Goal: Entertainment & Leisure: Consume media (video, audio)

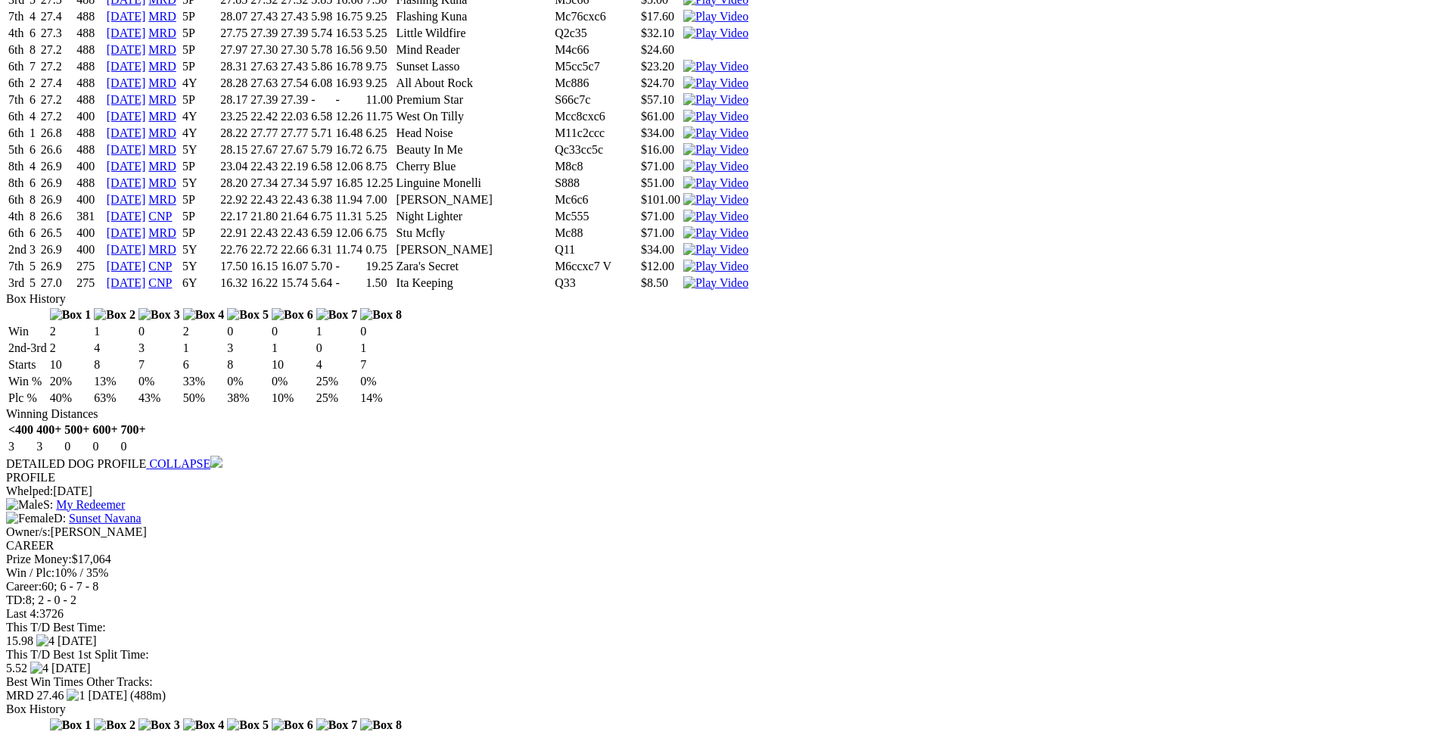
scroll to position [4322, 0]
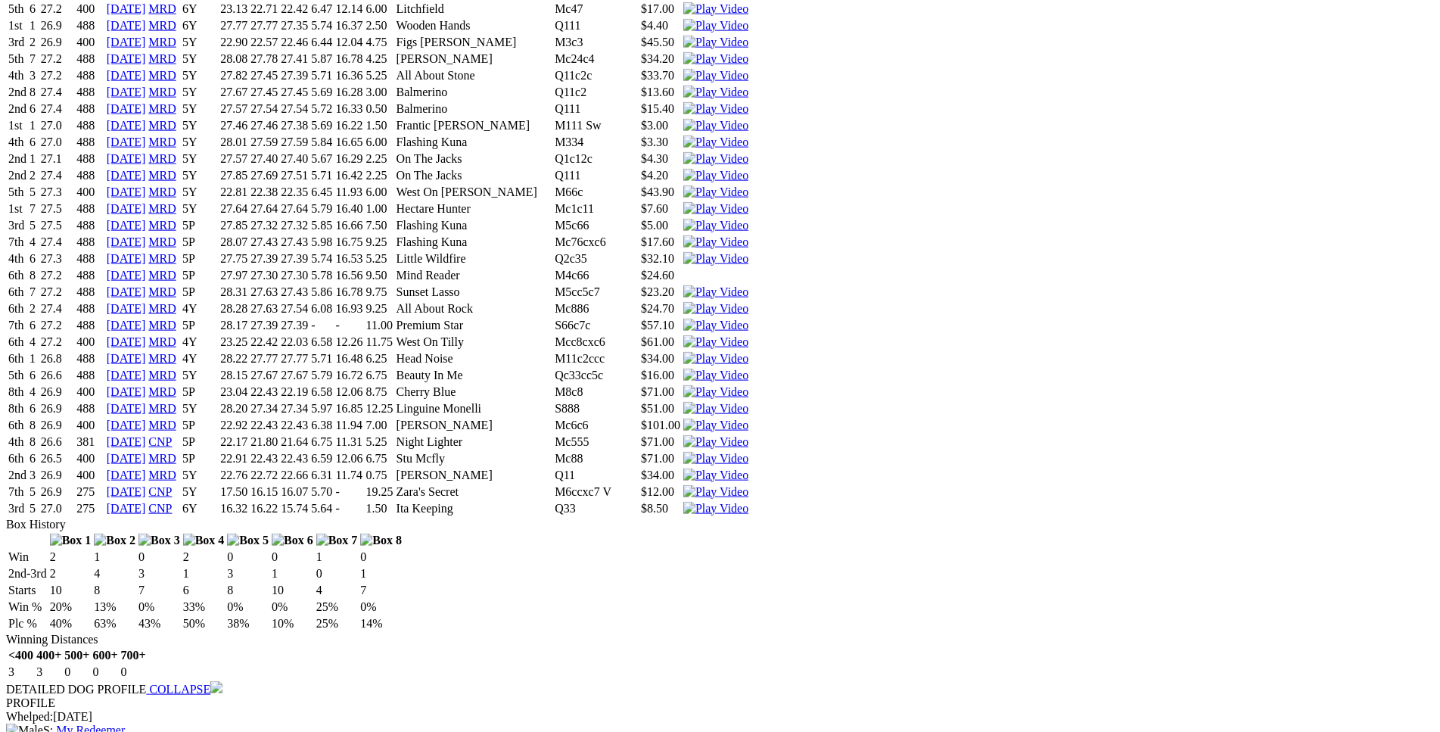
scroll to position [4091, 0]
drag, startPoint x: 386, startPoint y: 590, endPoint x: 882, endPoint y: 592, distance: 495.8
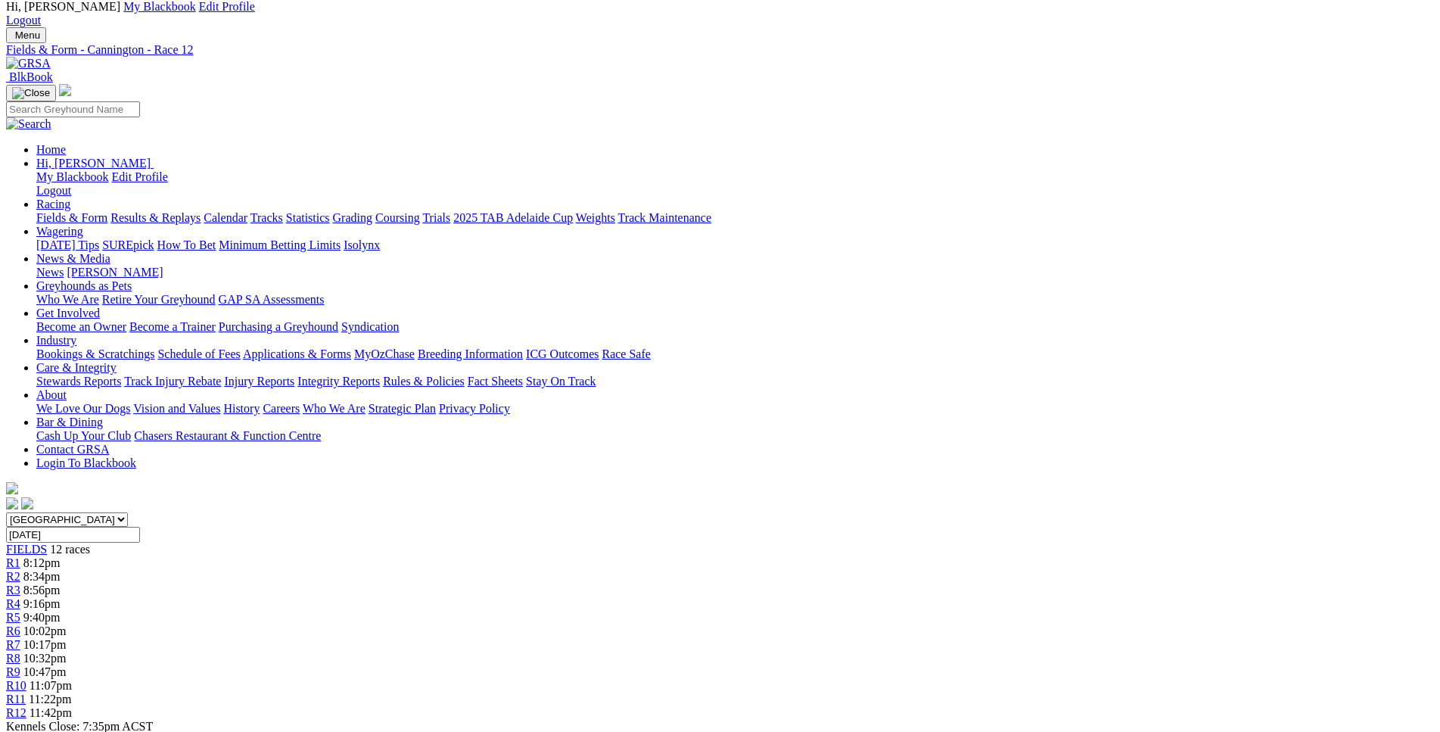
scroll to position [0, 0]
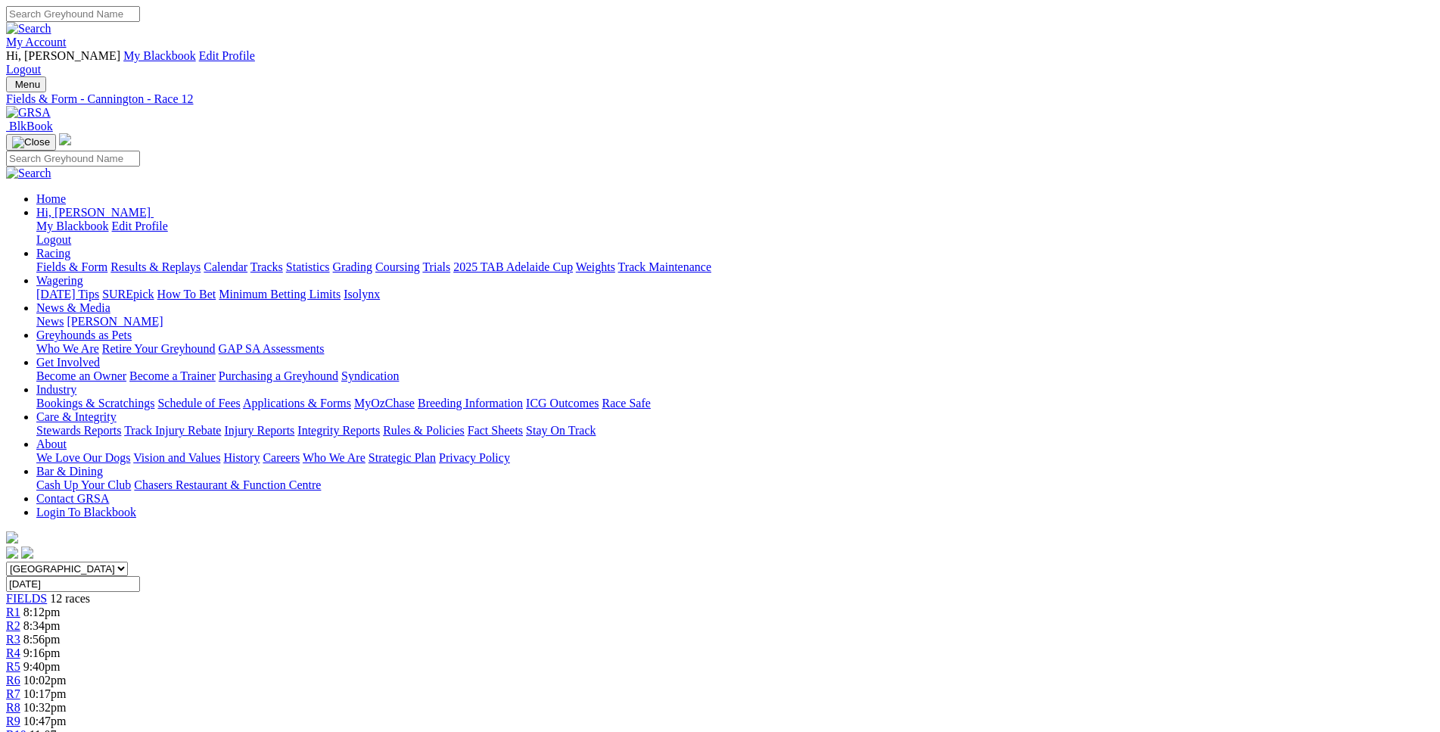
click at [61, 619] on span "8:34pm" at bounding box center [41, 625] width 37 height 13
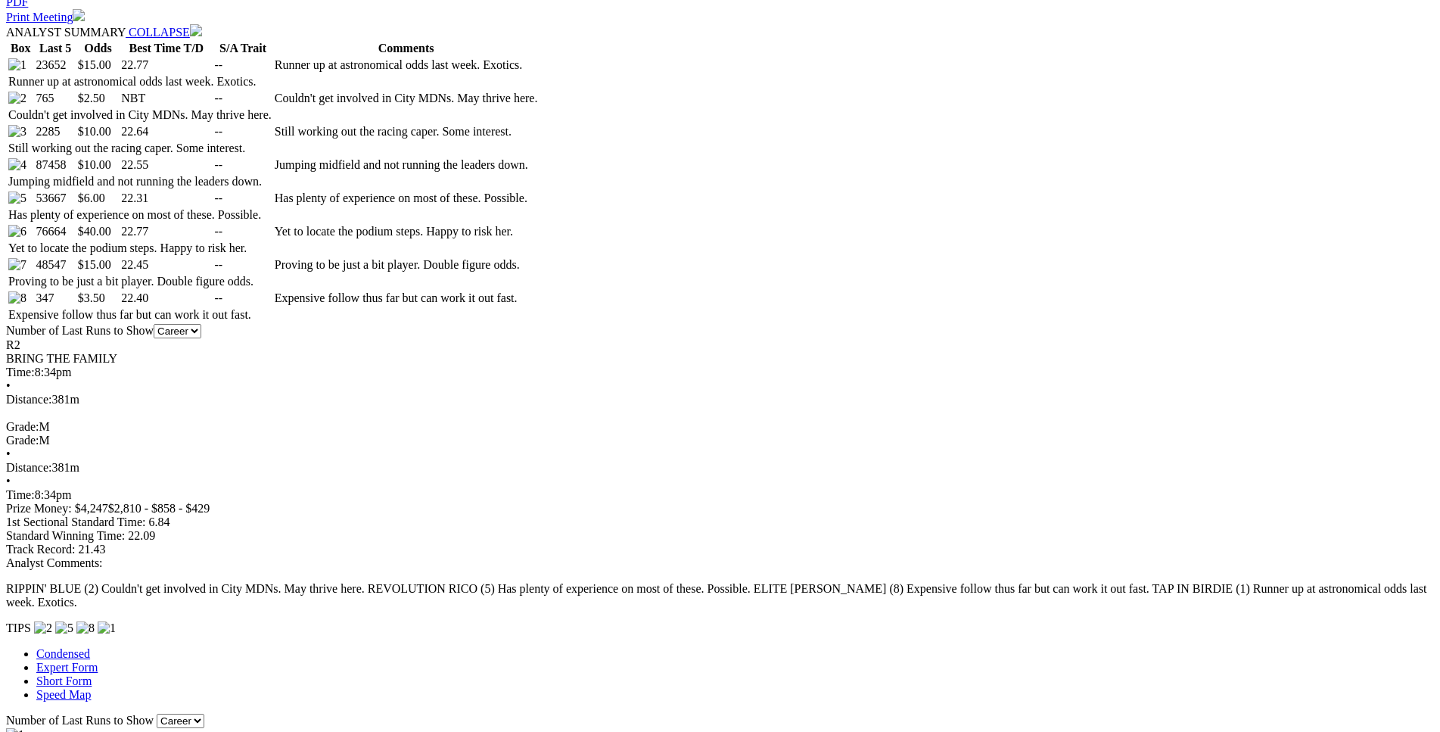
scroll to position [848, 0]
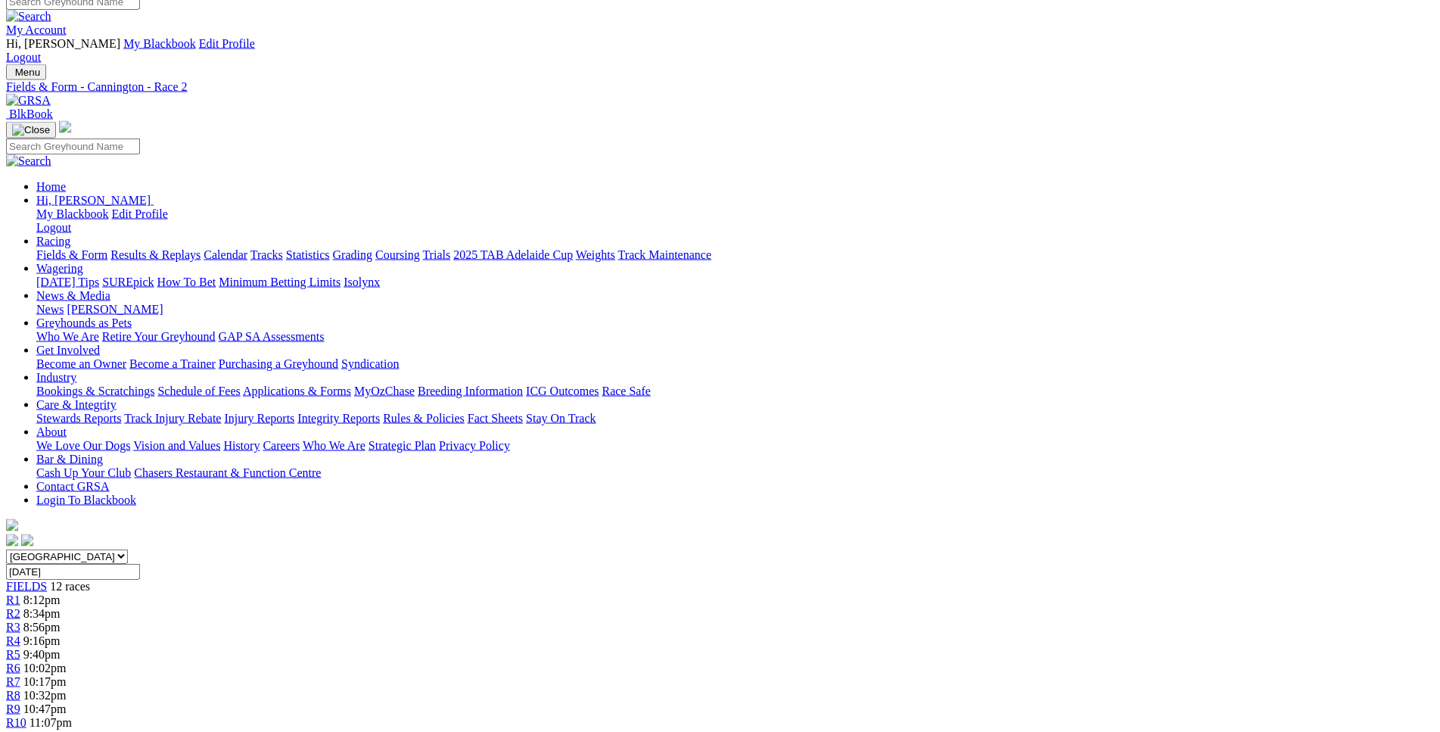
scroll to position [0, 0]
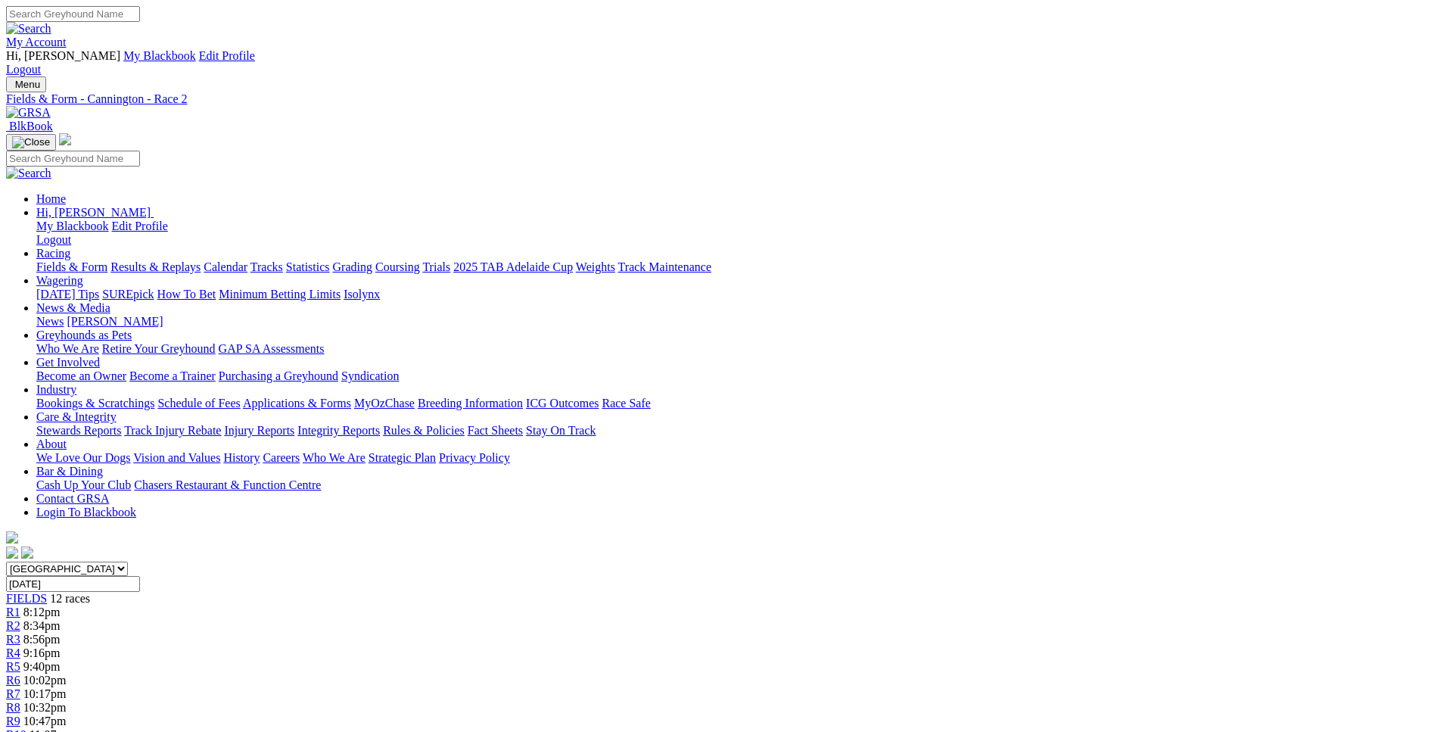
click at [61, 633] on span "8:56pm" at bounding box center [41, 639] width 37 height 13
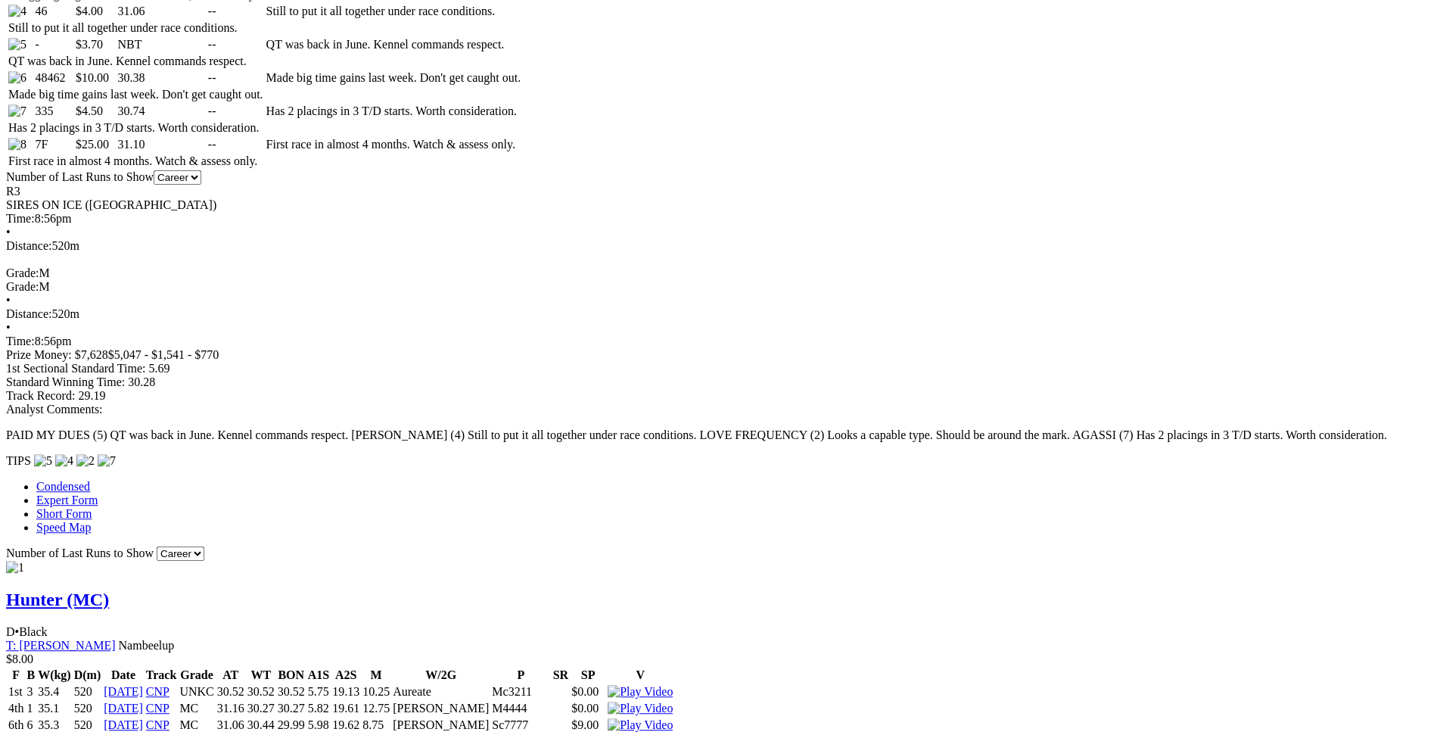
scroll to position [1002, 0]
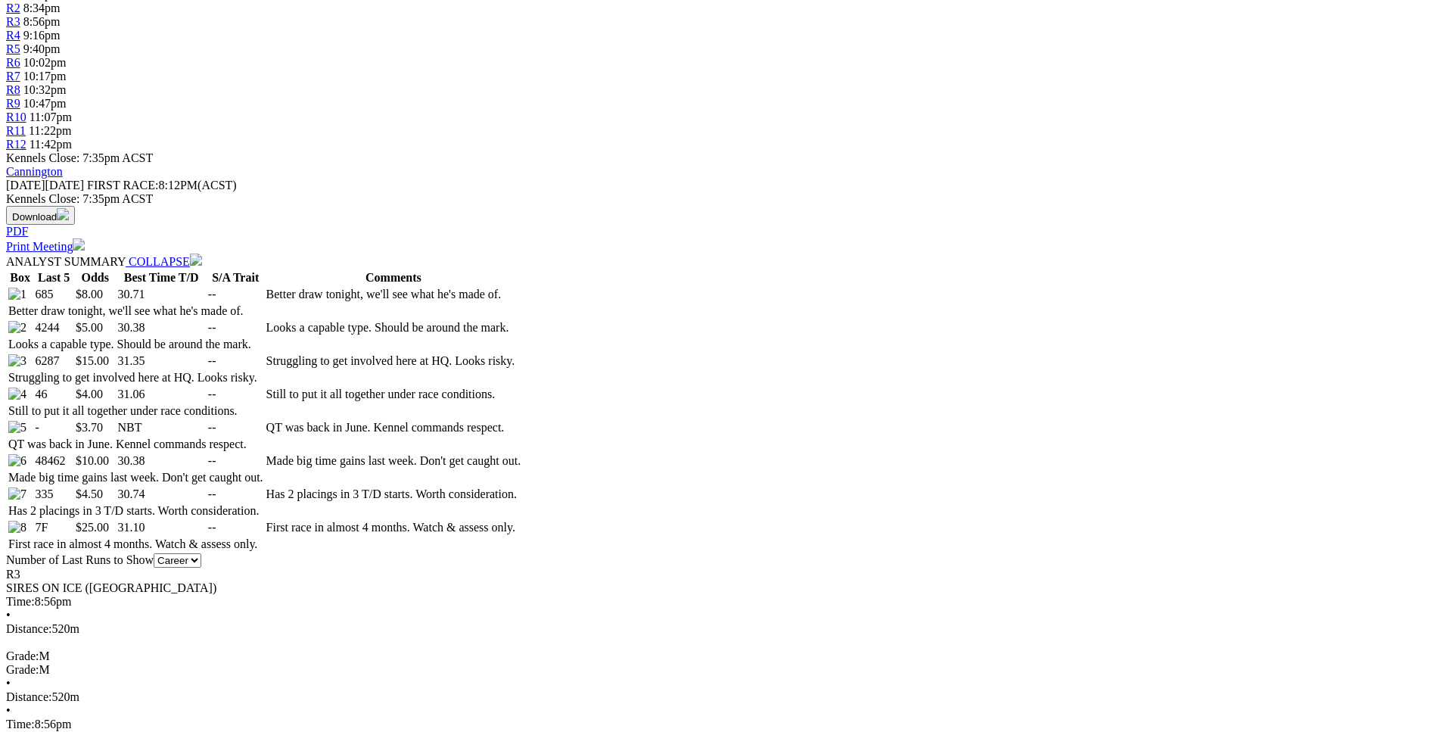
scroll to position [617, 0]
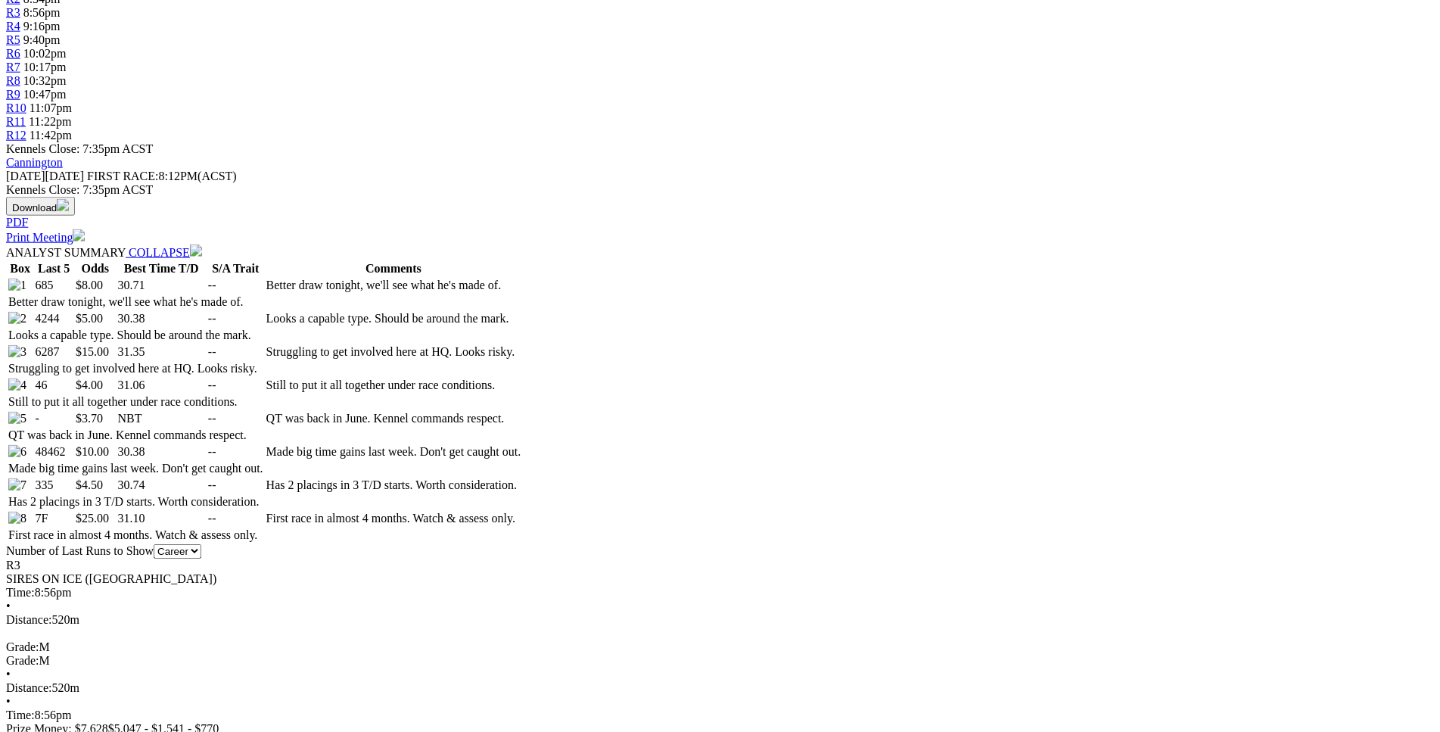
scroll to position [628, 0]
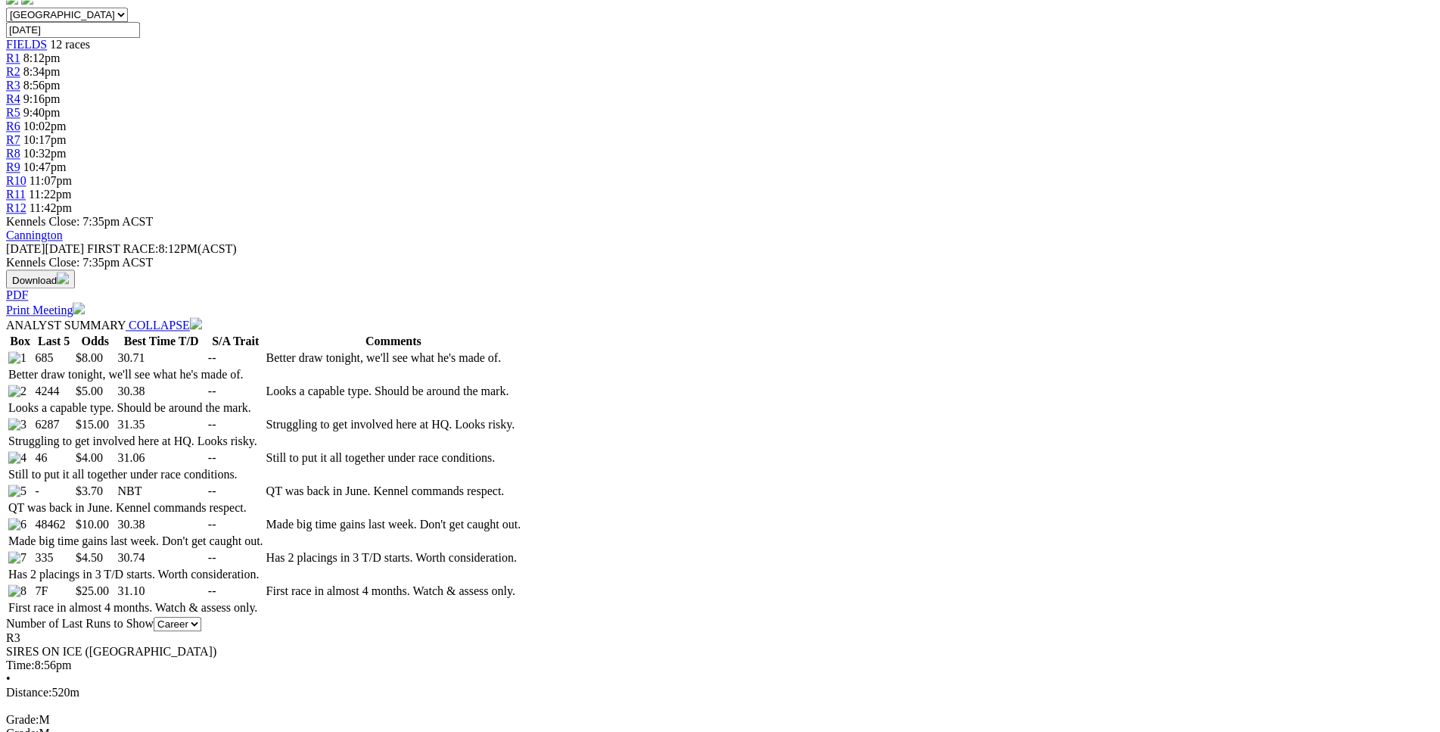
scroll to position [550, 0]
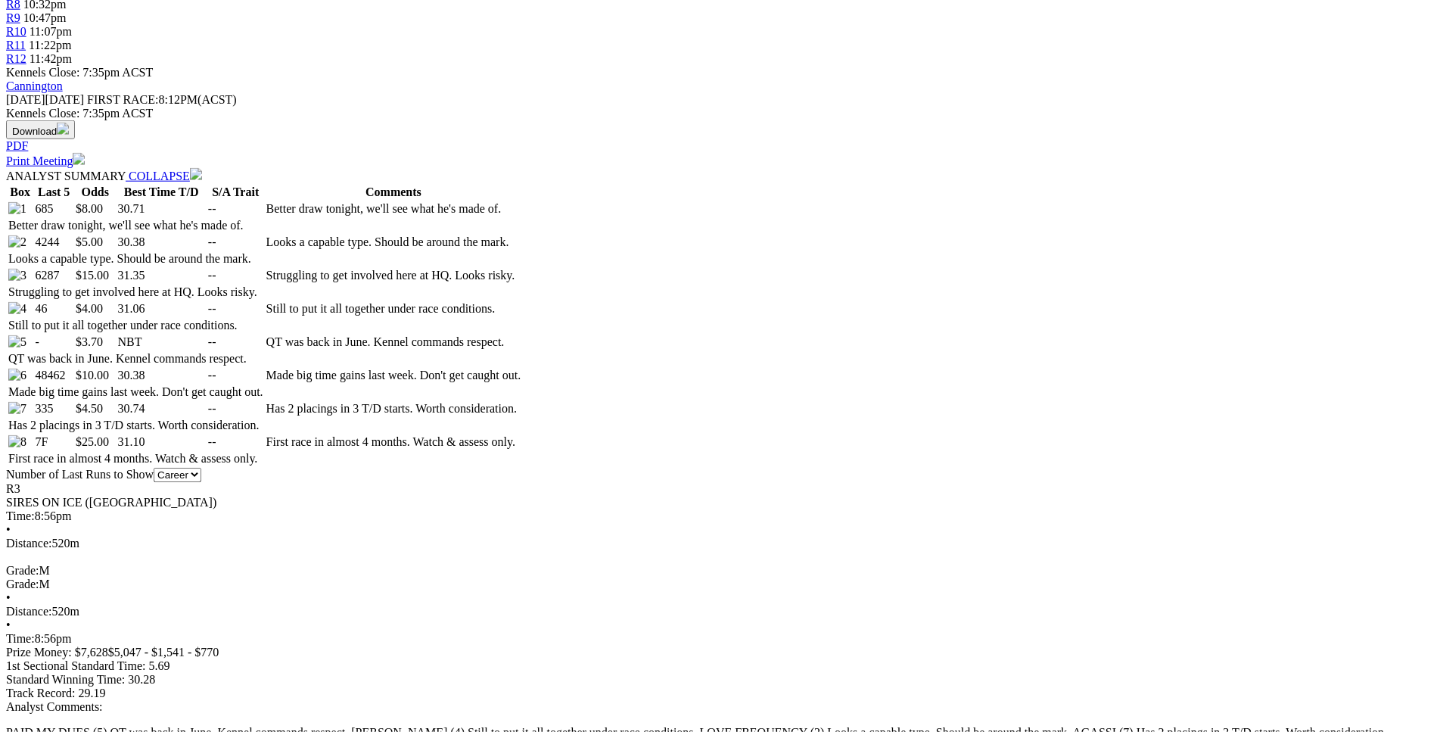
scroll to position [704, 0]
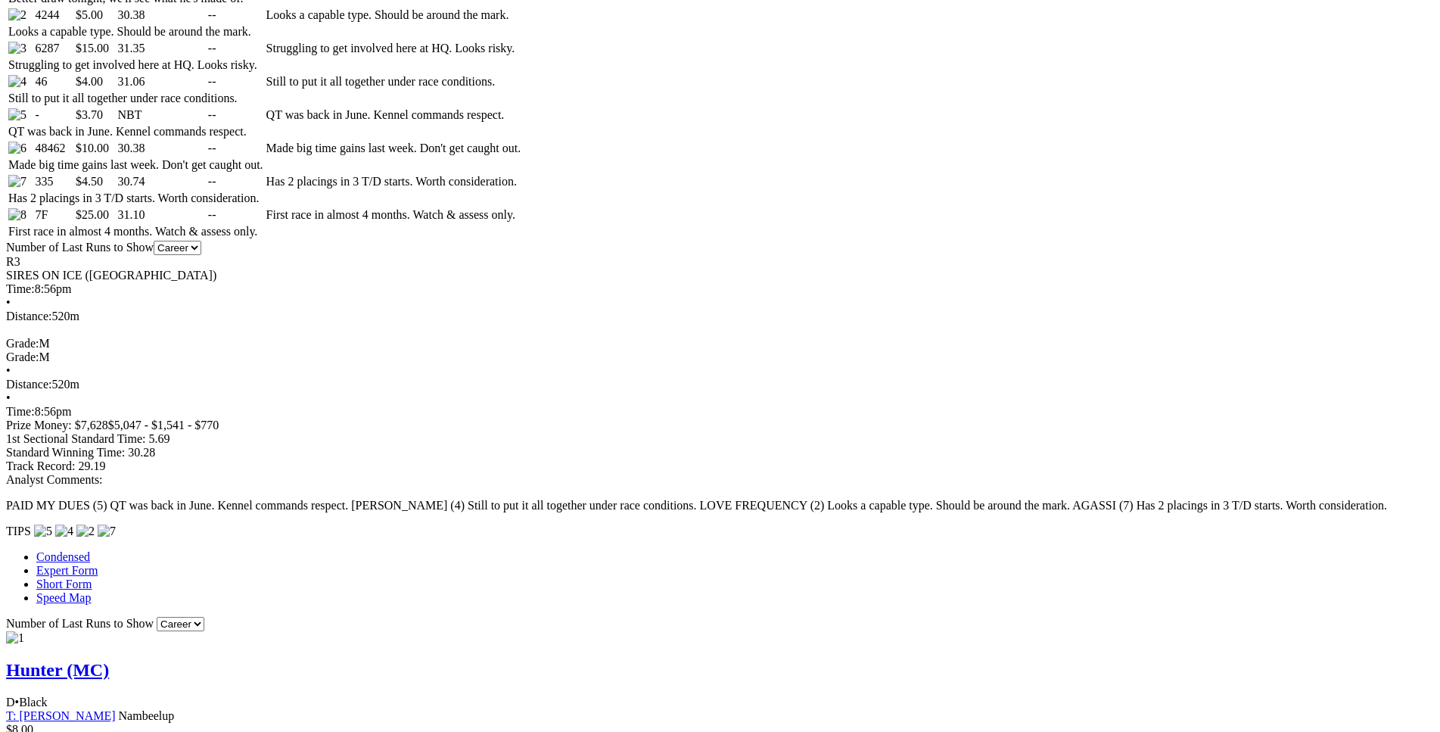
scroll to position [936, 0]
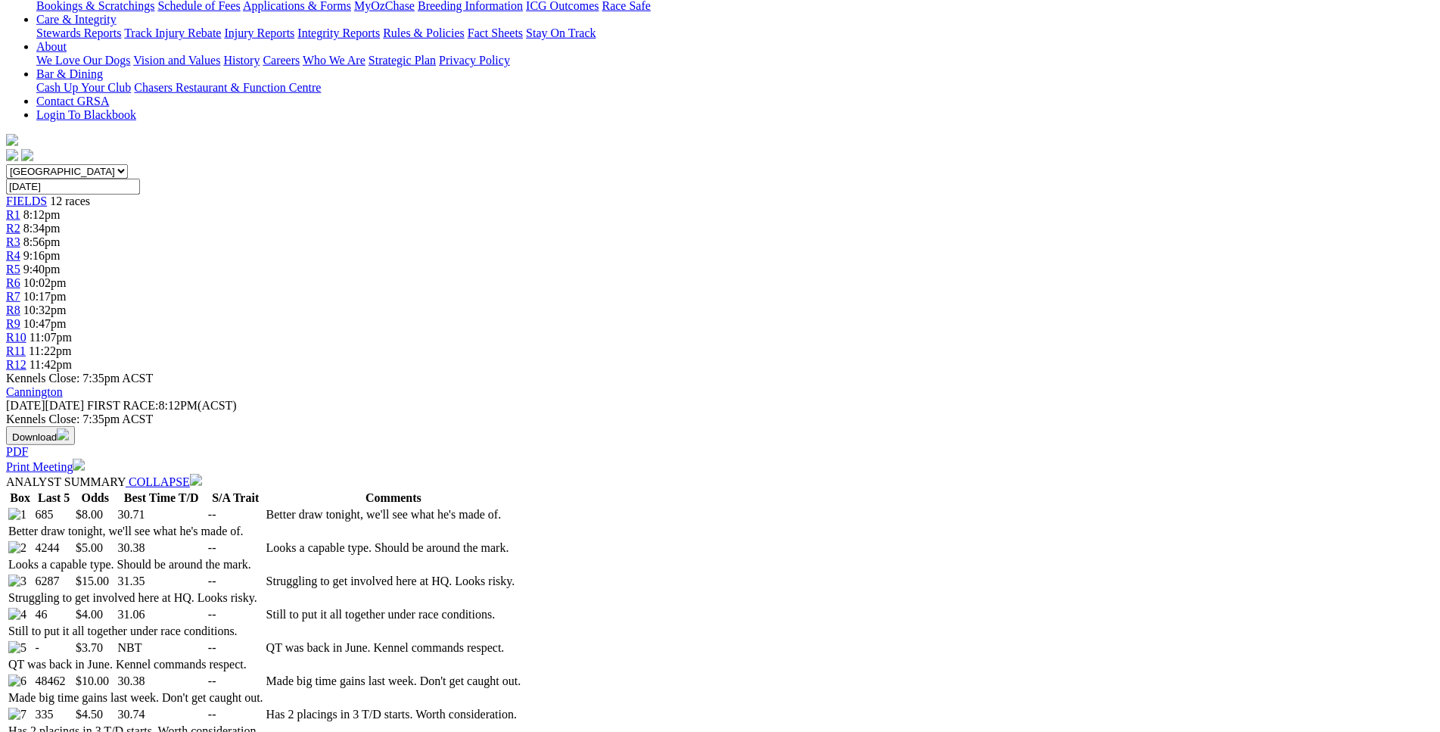
scroll to position [396, 0]
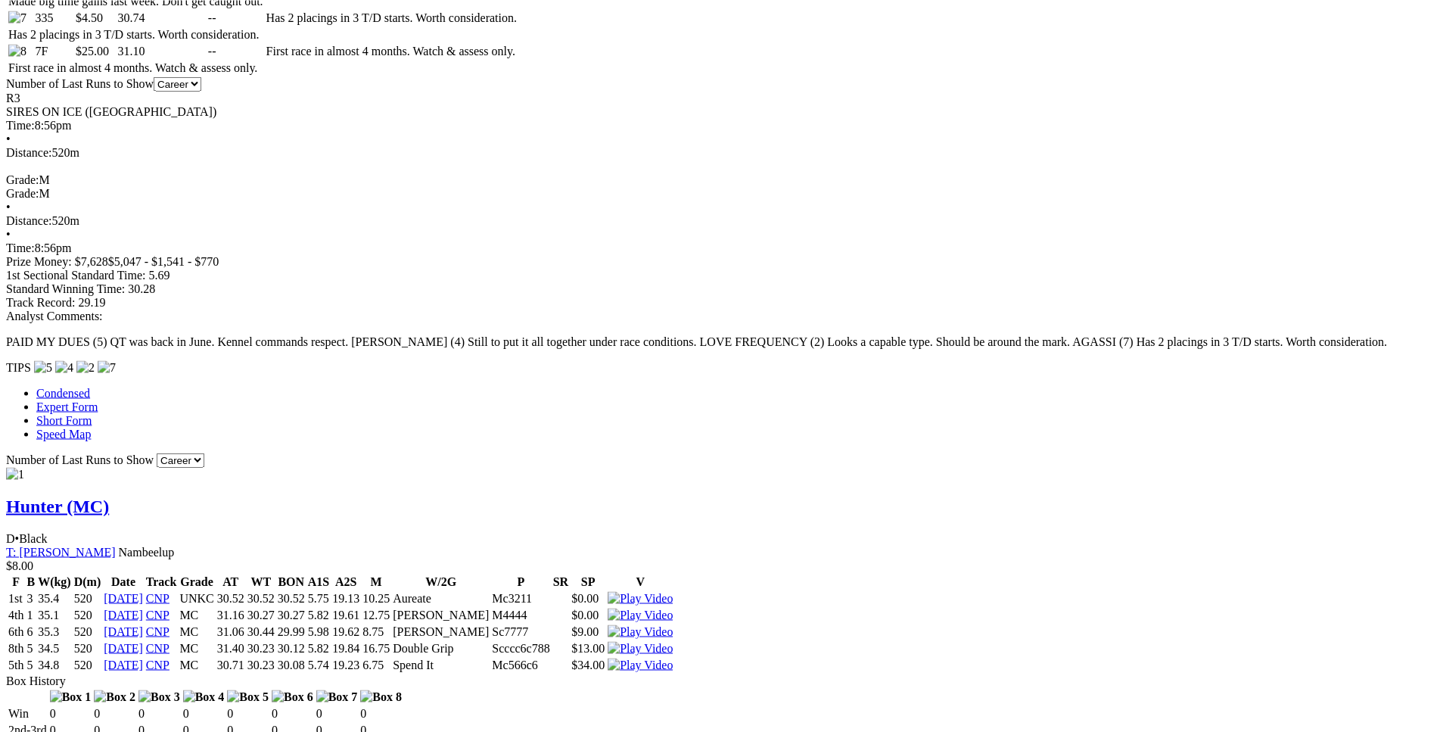
scroll to position [1167, 0]
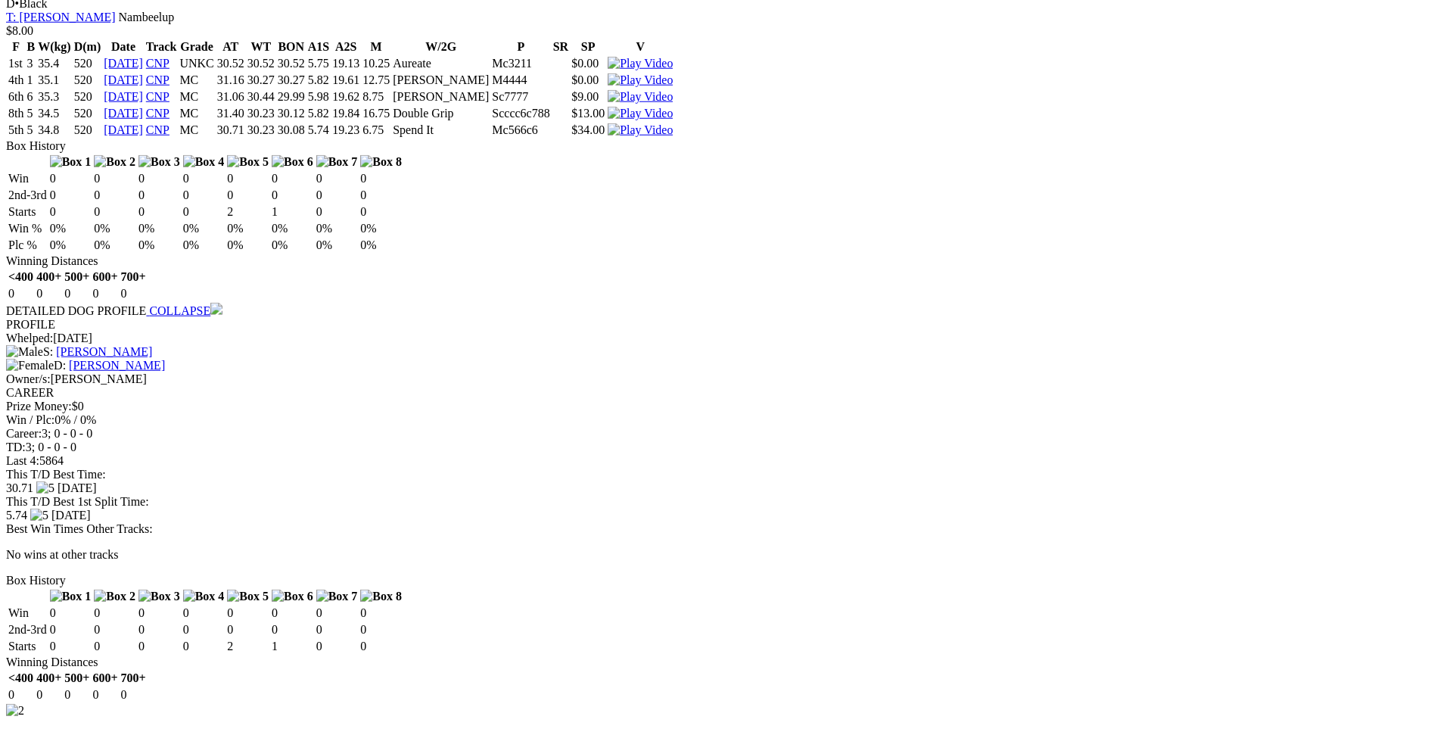
scroll to position [1630, 0]
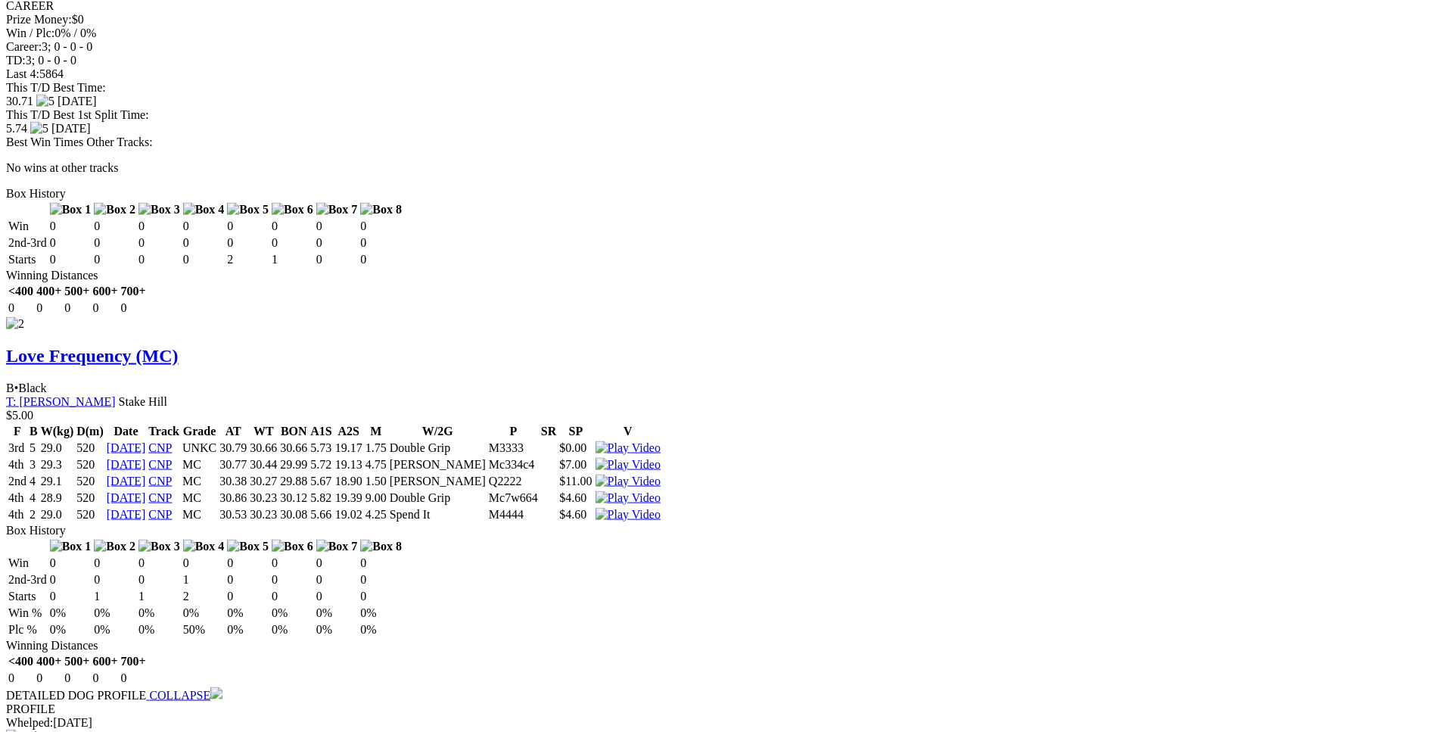
scroll to position [2017, 0]
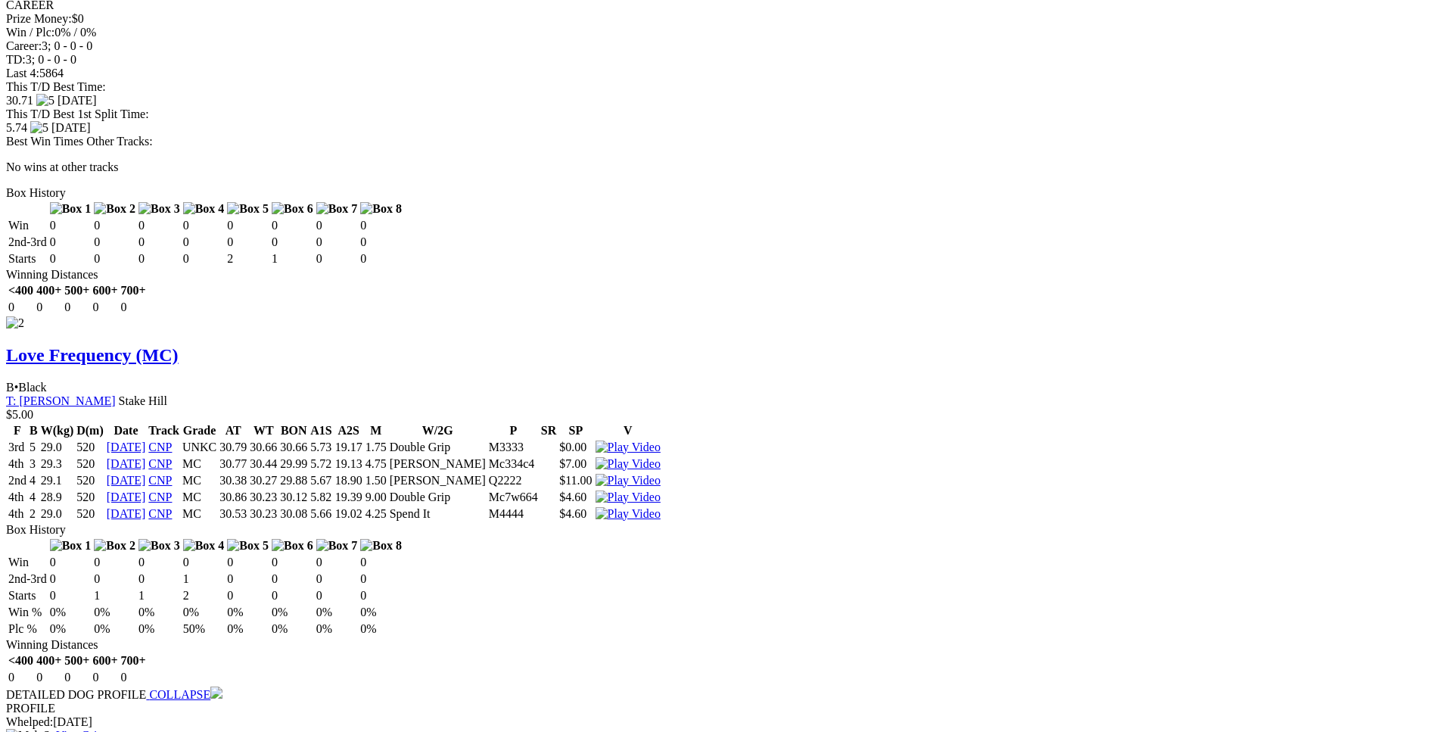
drag, startPoint x: 307, startPoint y: 237, endPoint x: 888, endPoint y: 229, distance: 580.6
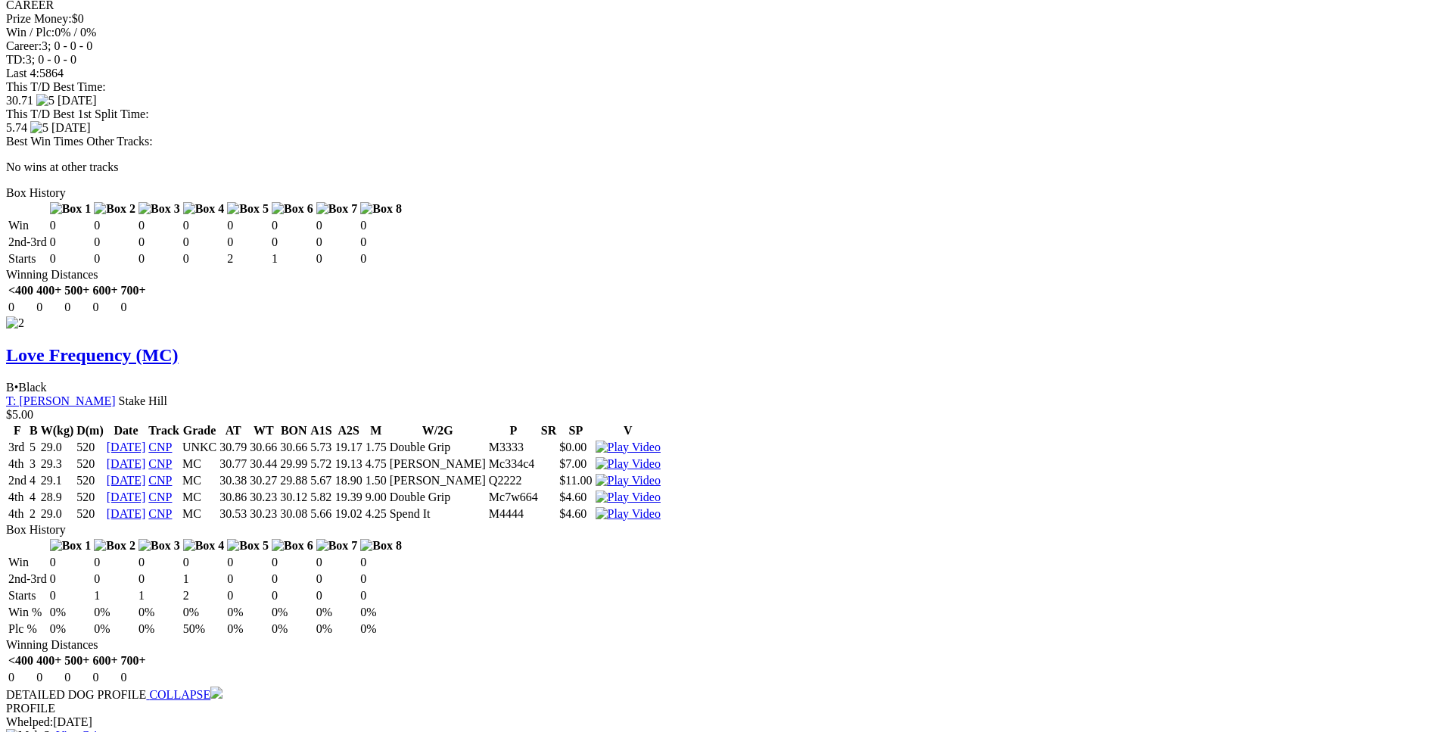
drag, startPoint x: 344, startPoint y: 306, endPoint x: 397, endPoint y: 304, distance: 53.8
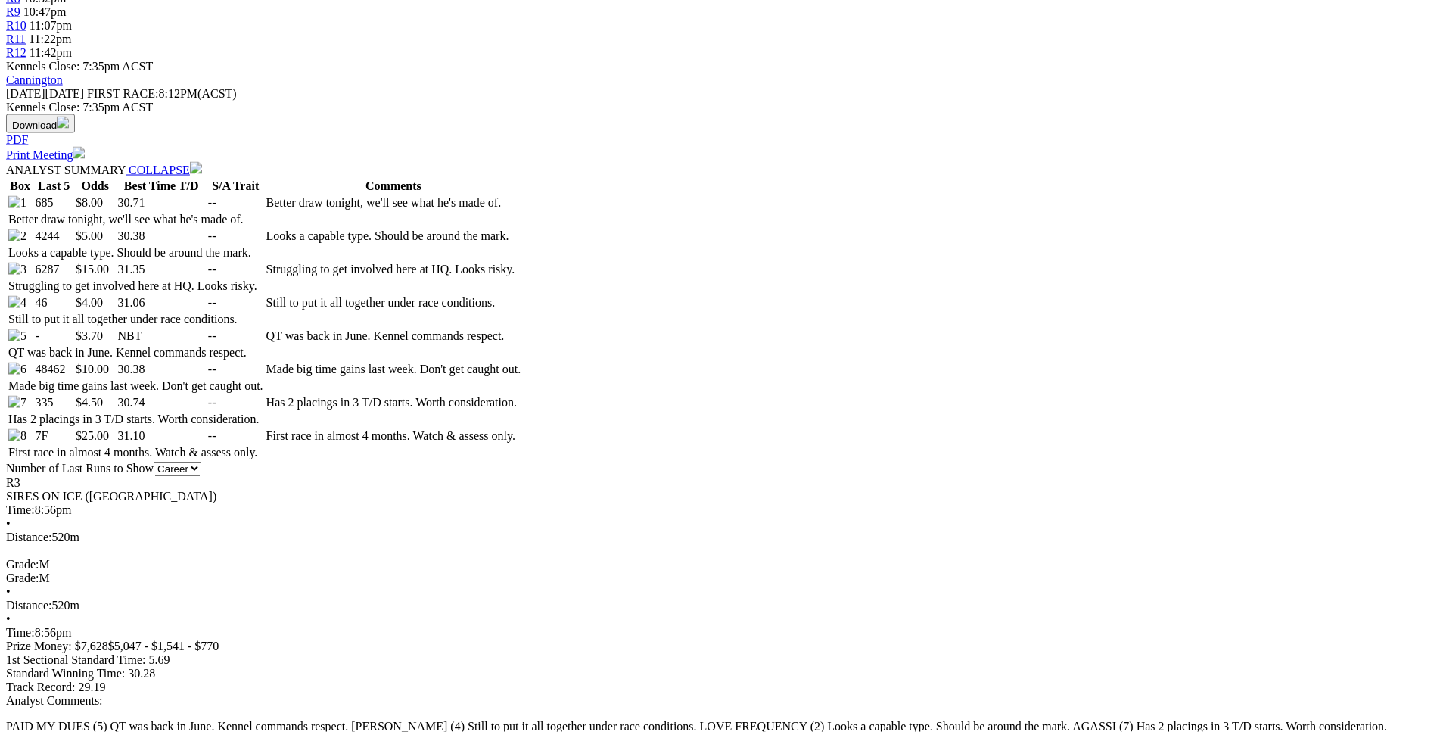
scroll to position [705, 0]
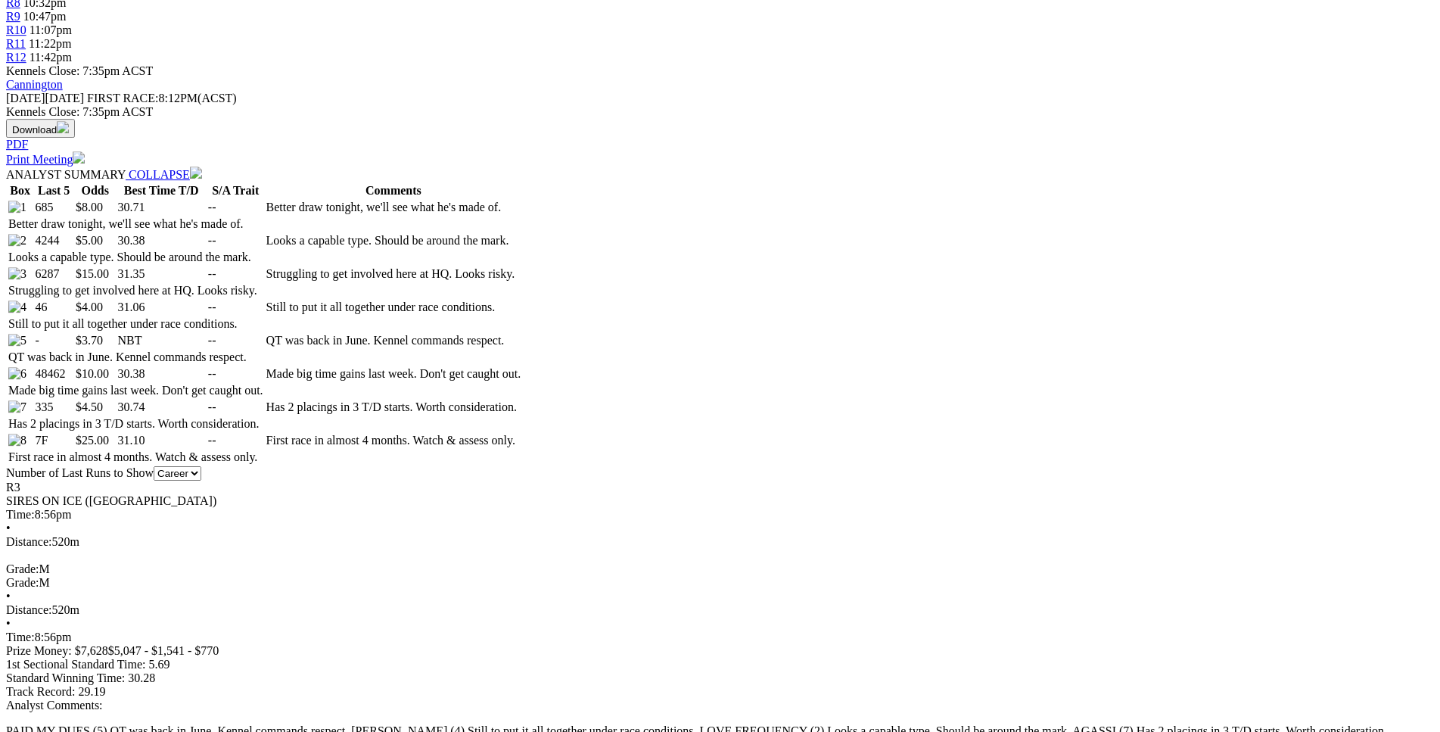
drag, startPoint x: 338, startPoint y: 441, endPoint x: 520, endPoint y: 434, distance: 182.6
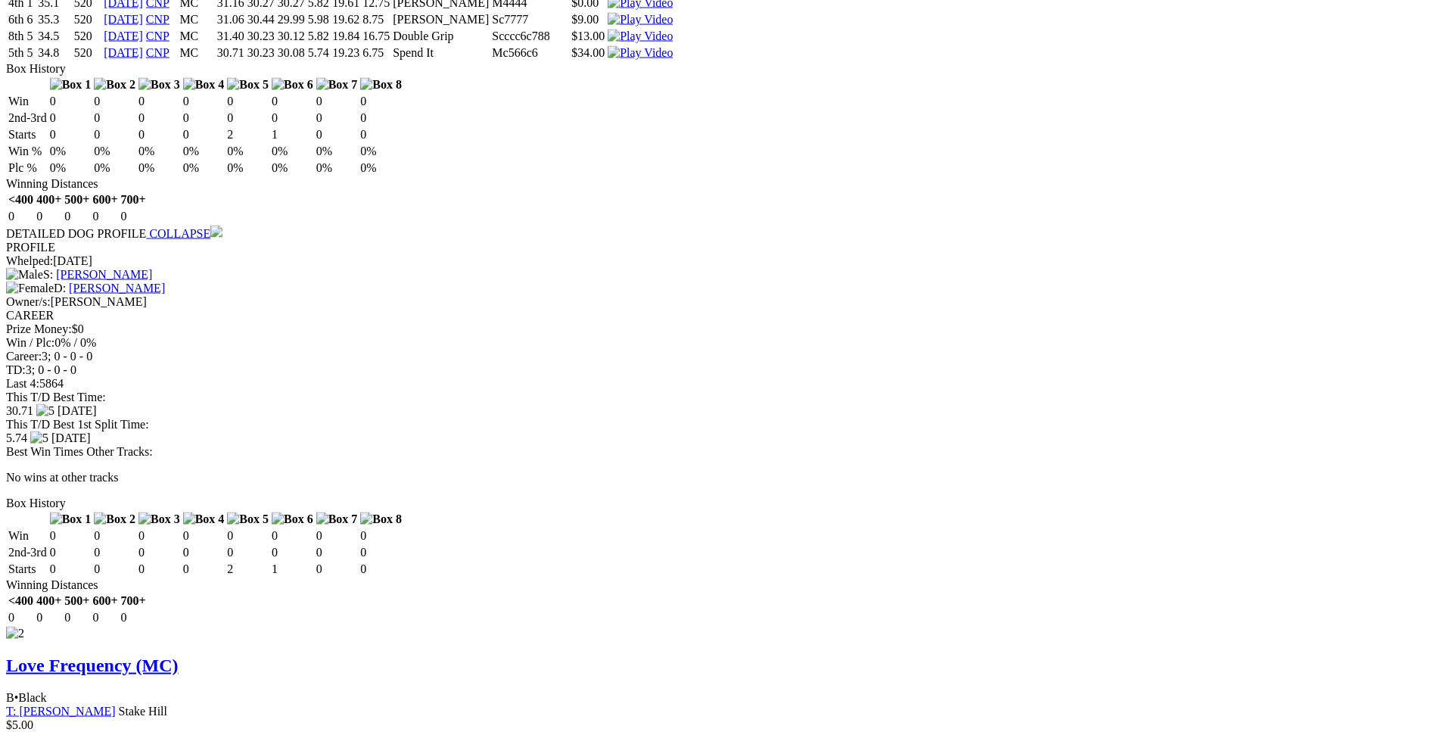
scroll to position [1707, 0]
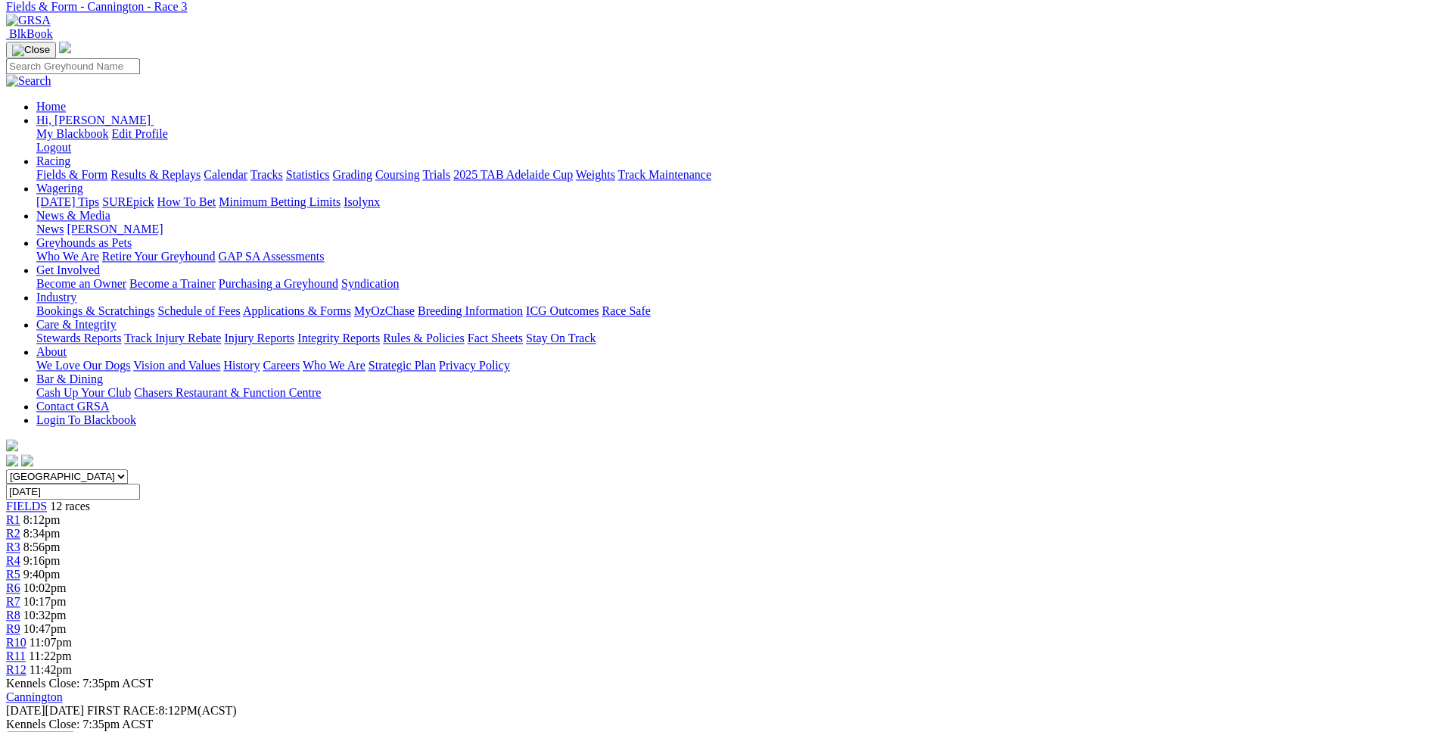
scroll to position [0, 0]
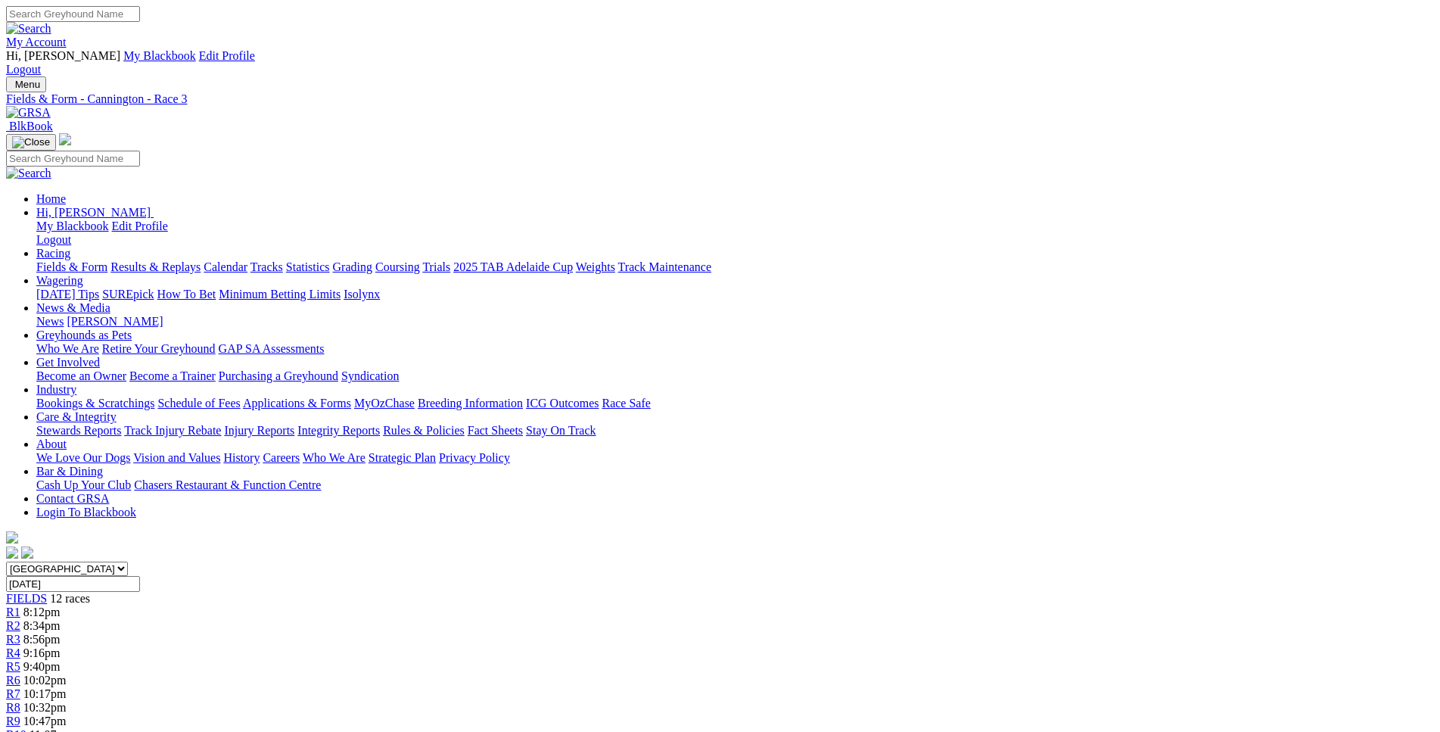
click at [20, 646] on span "R4" at bounding box center [13, 652] width 14 height 13
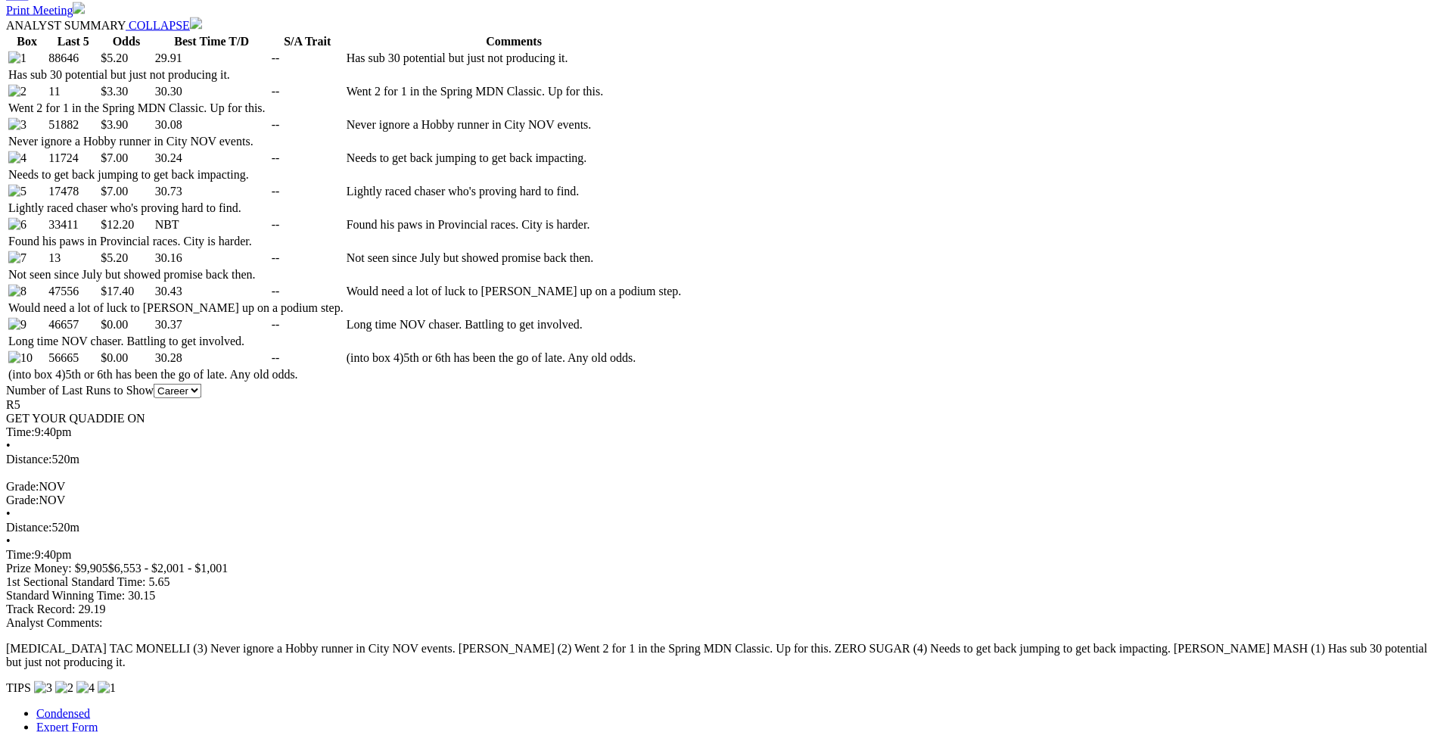
scroll to position [848, 0]
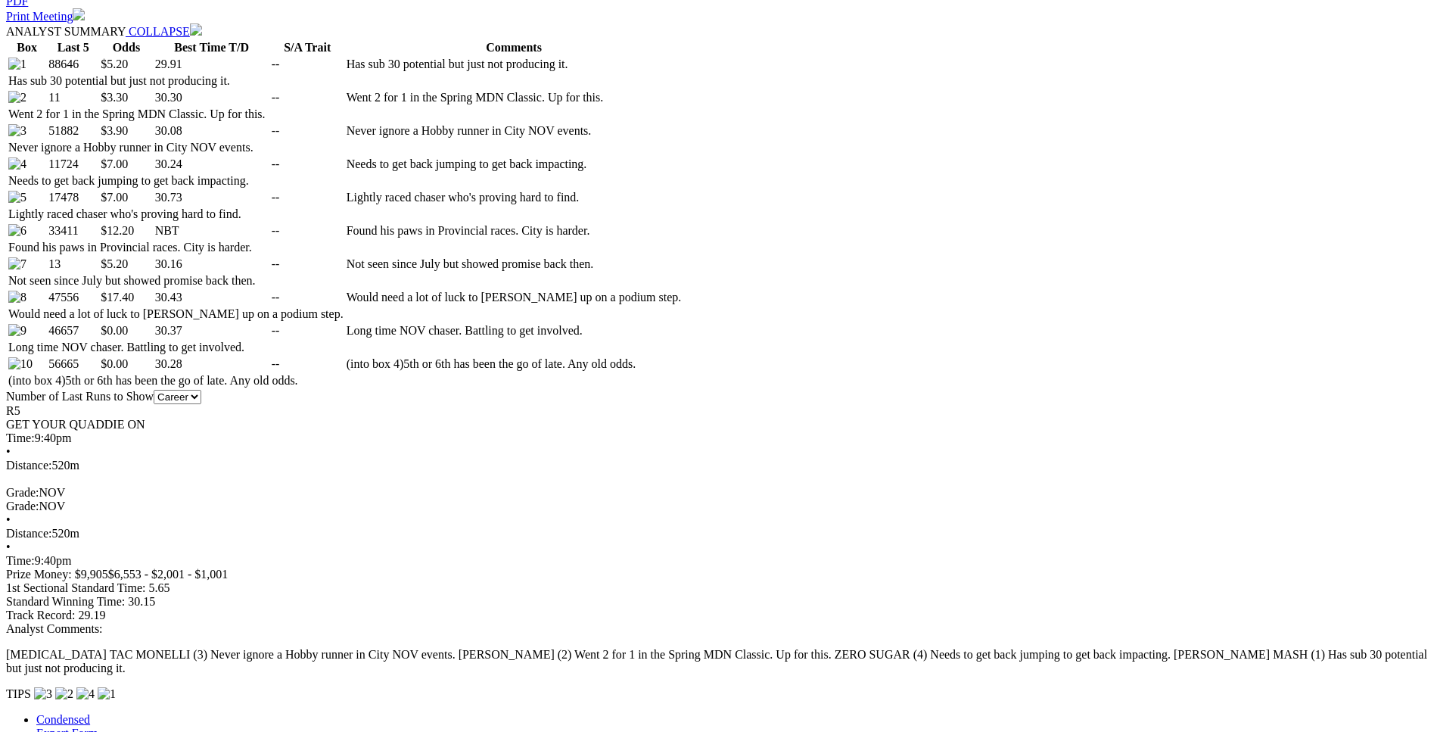
drag, startPoint x: 291, startPoint y: 251, endPoint x: 852, endPoint y: 252, distance: 561.7
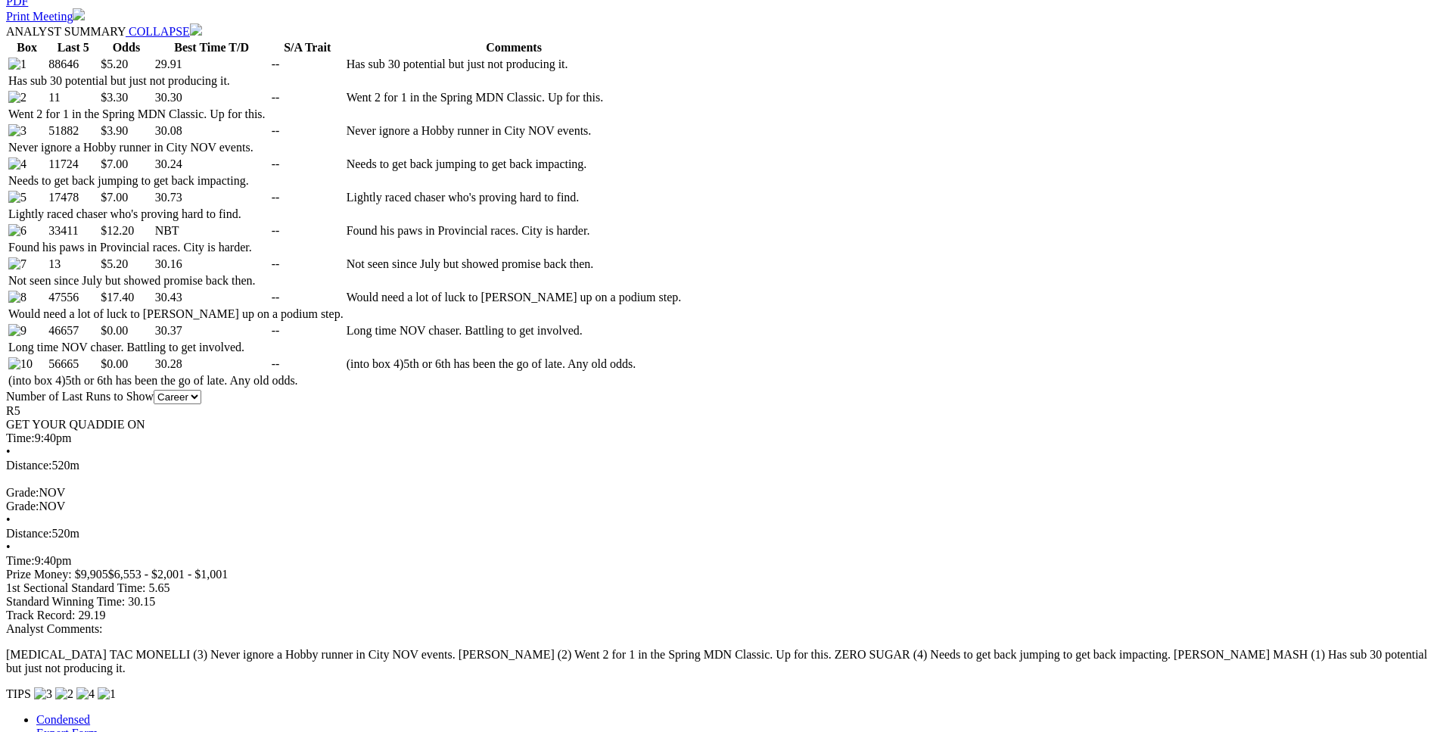
drag, startPoint x: 282, startPoint y: 312, endPoint x: 879, endPoint y: 310, distance: 597.2
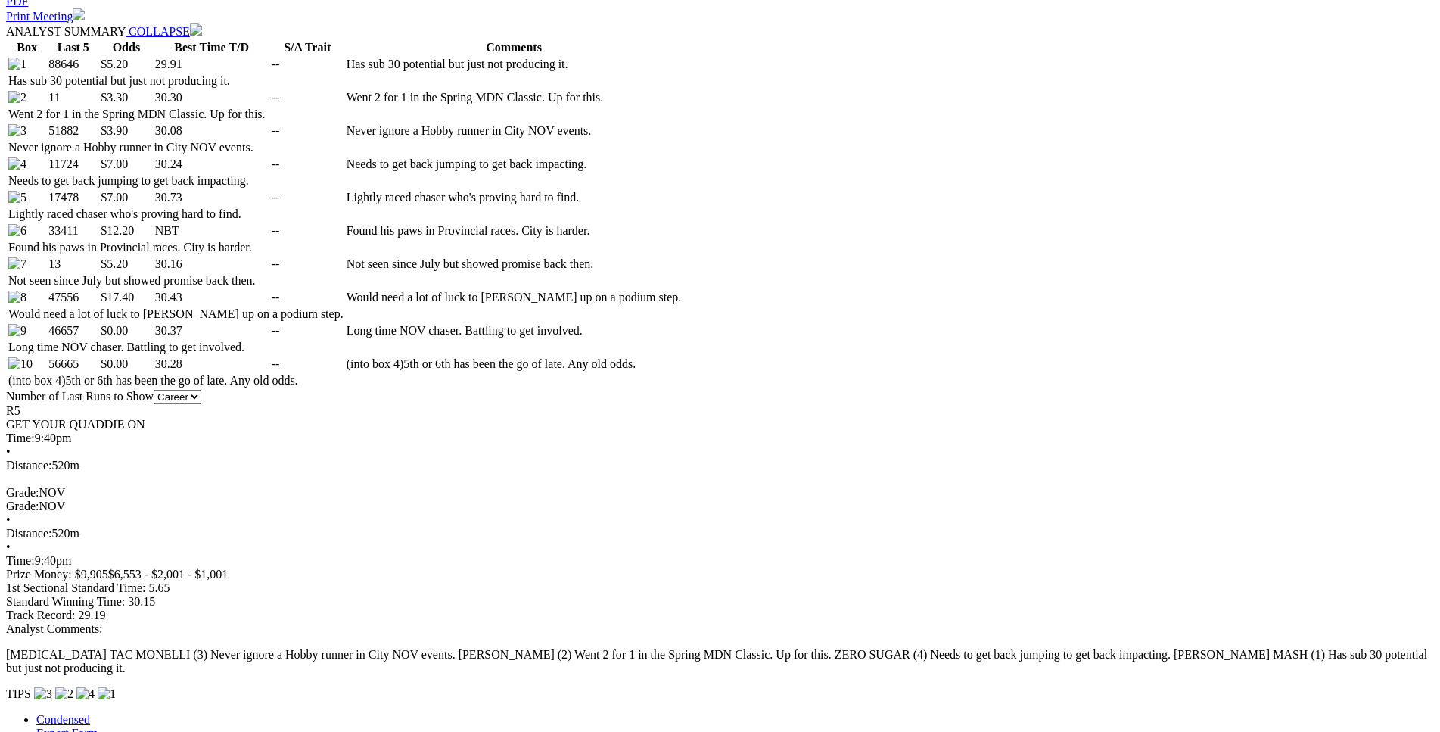
drag, startPoint x: 380, startPoint y: 174, endPoint x: 814, endPoint y: 174, distance: 434.5
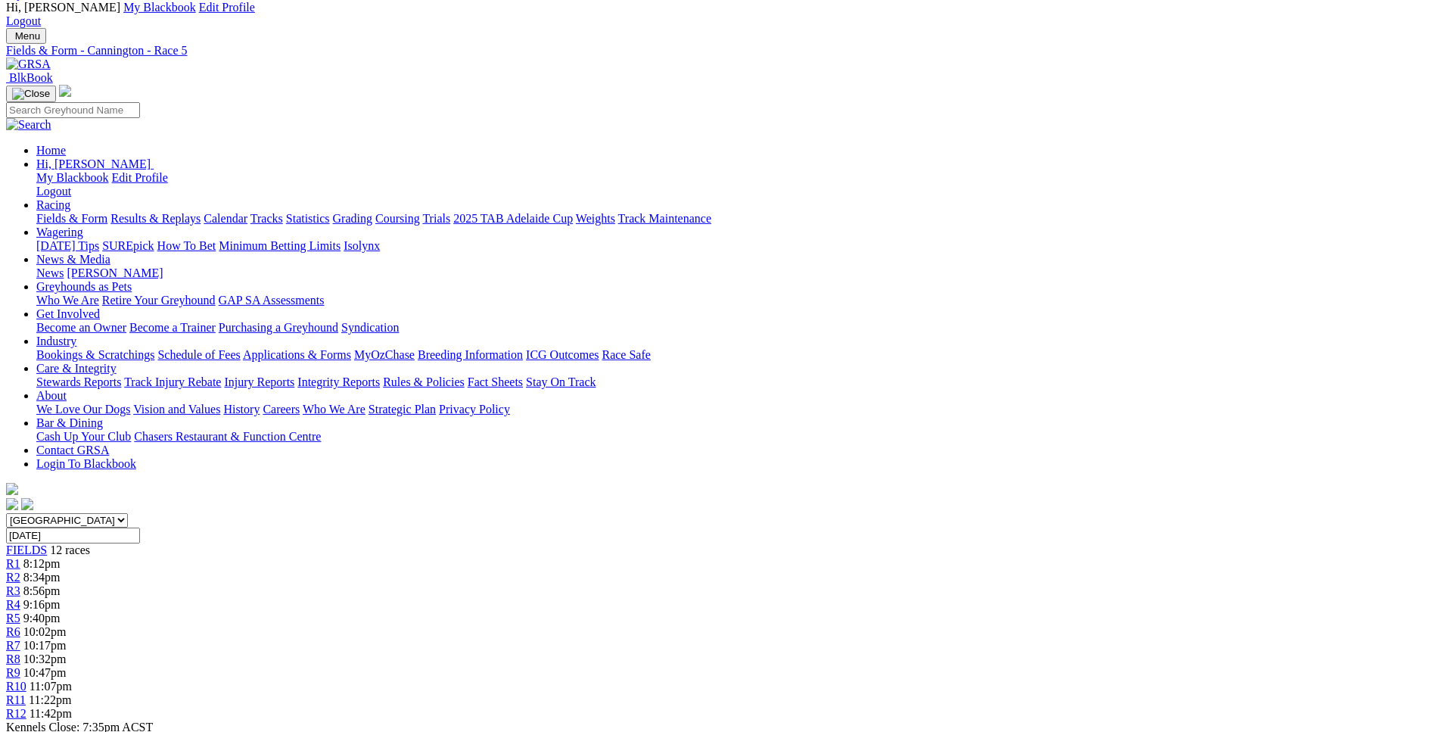
scroll to position [0, 0]
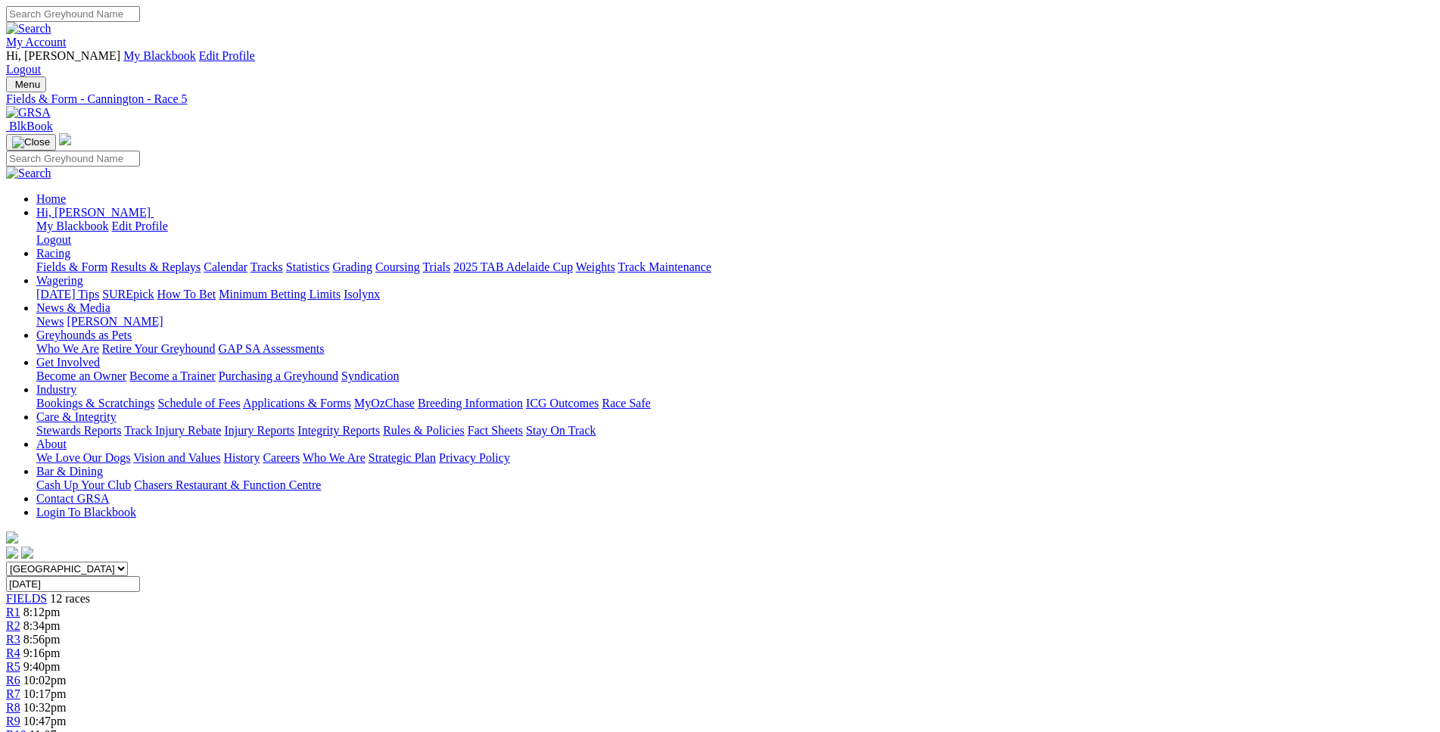
click at [67, 674] on span "10:02pm" at bounding box center [44, 680] width 43 height 13
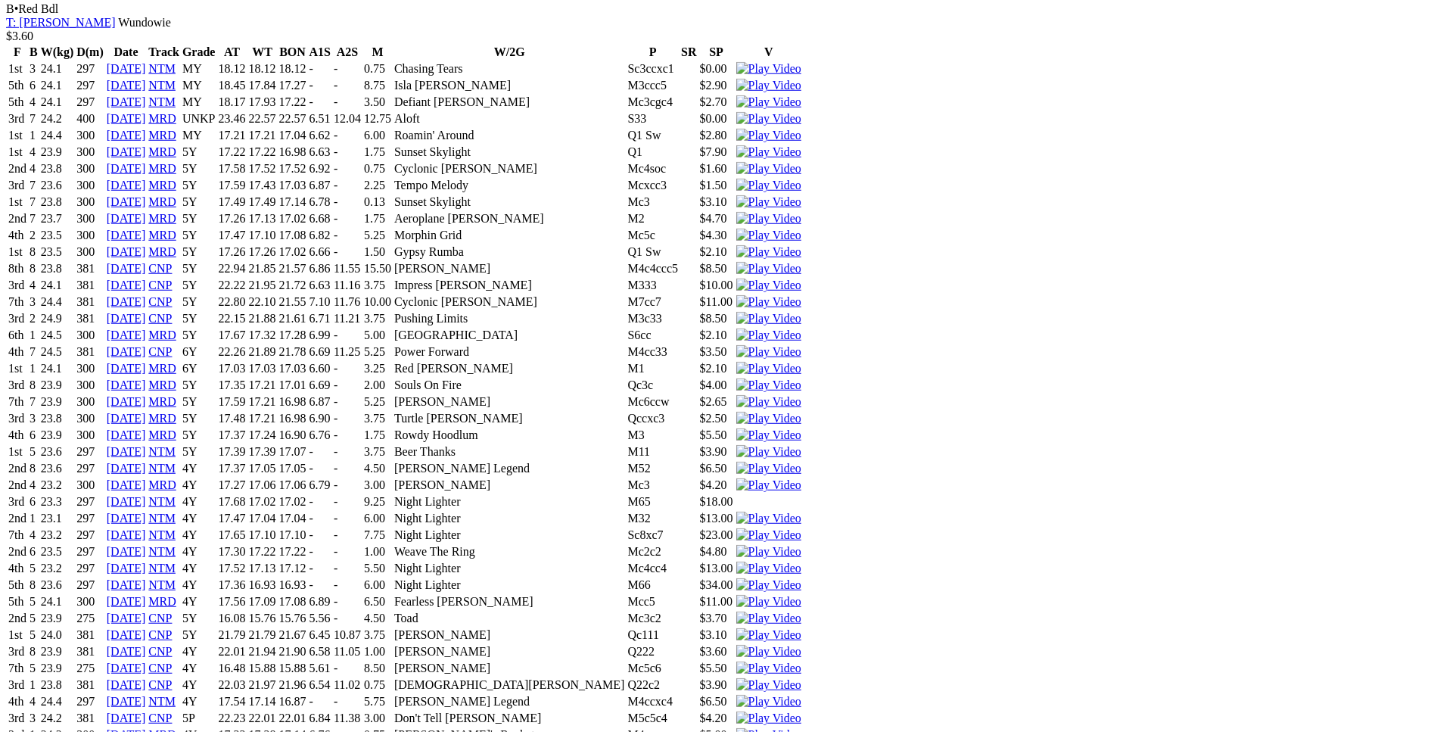
scroll to position [8707, 0]
